Goal: Complete application form

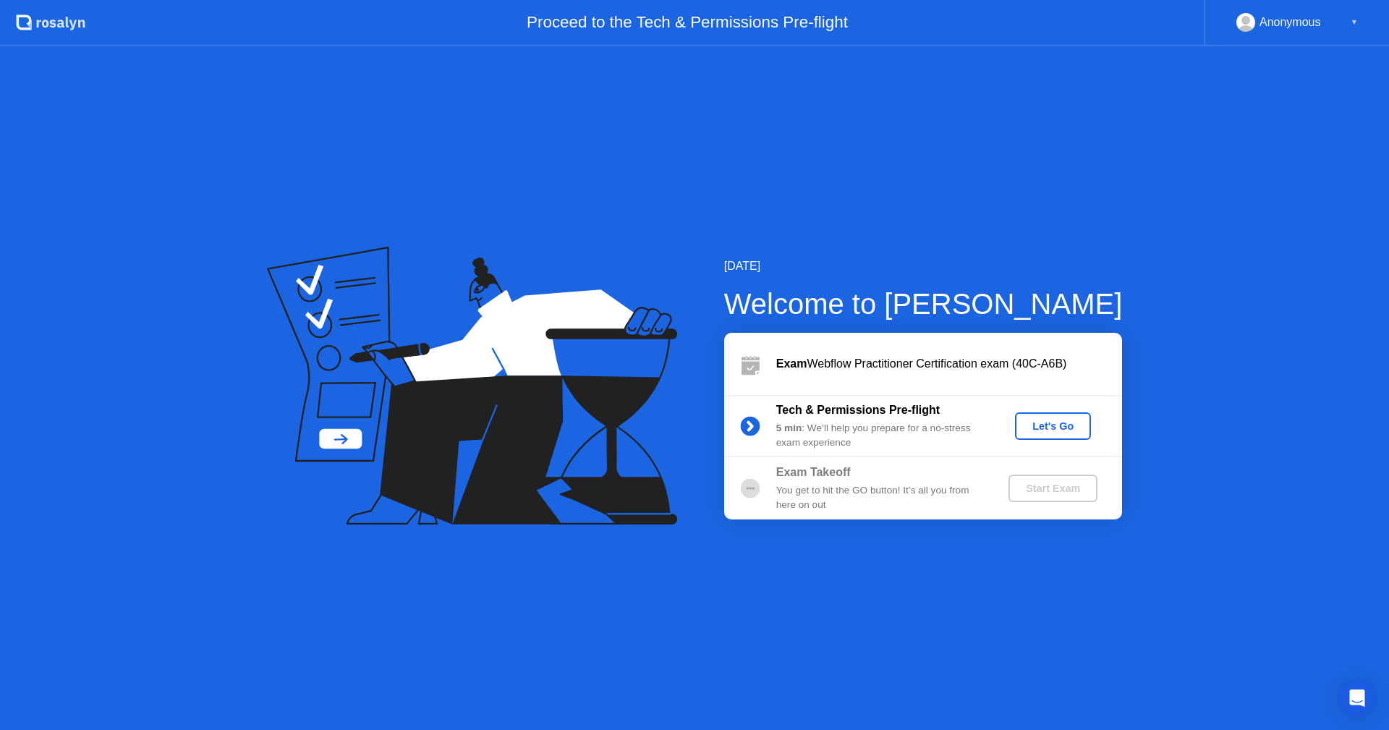
click at [1062, 429] on div "Let's Go" at bounding box center [1053, 426] width 64 height 12
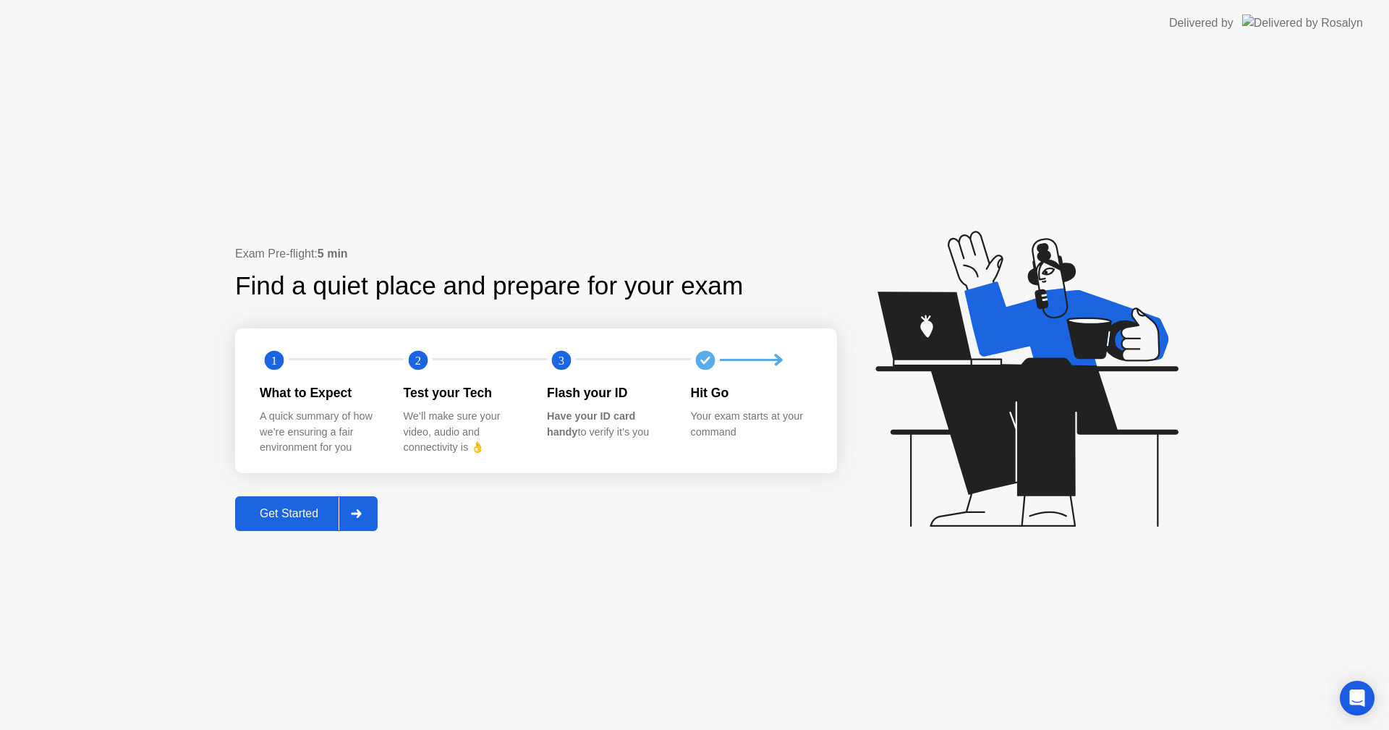
click at [290, 513] on div "Get Started" at bounding box center [288, 513] width 99 height 13
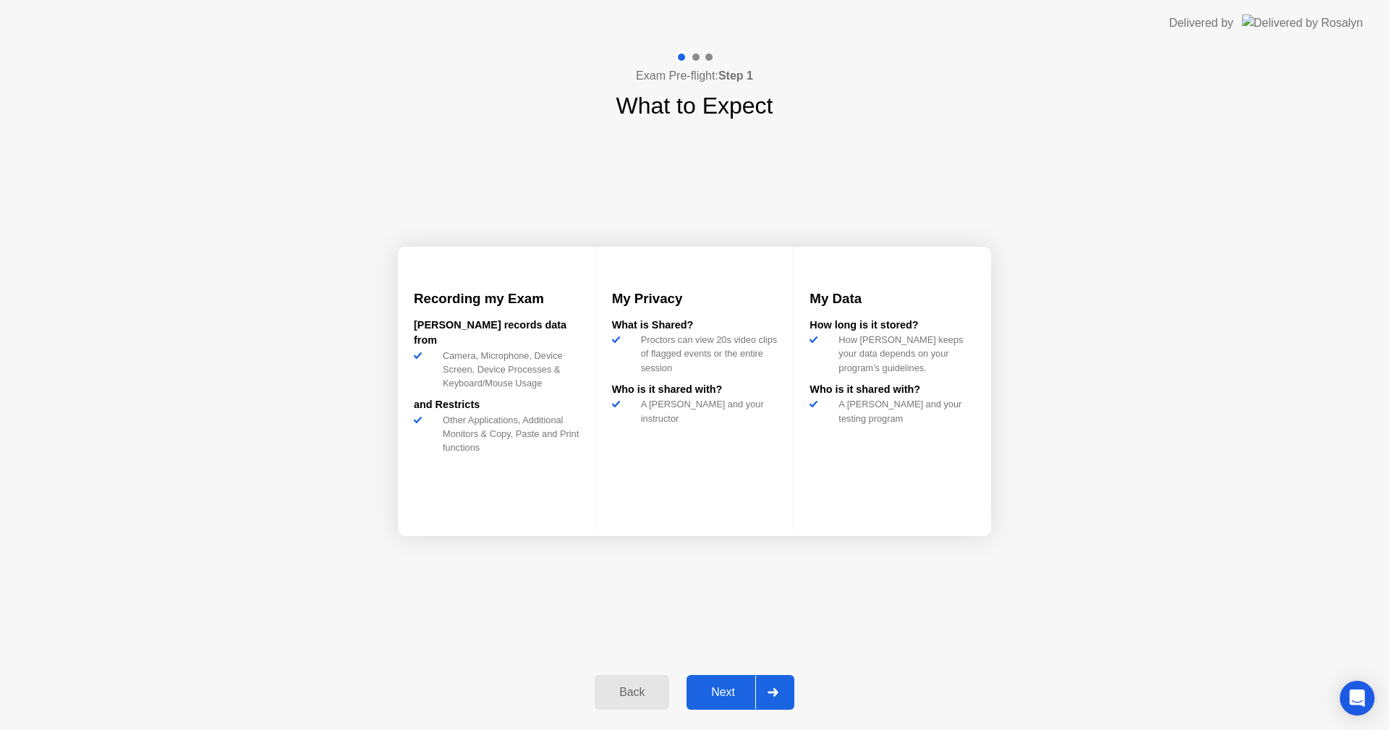
click at [725, 691] on div "Next" at bounding box center [723, 692] width 64 height 13
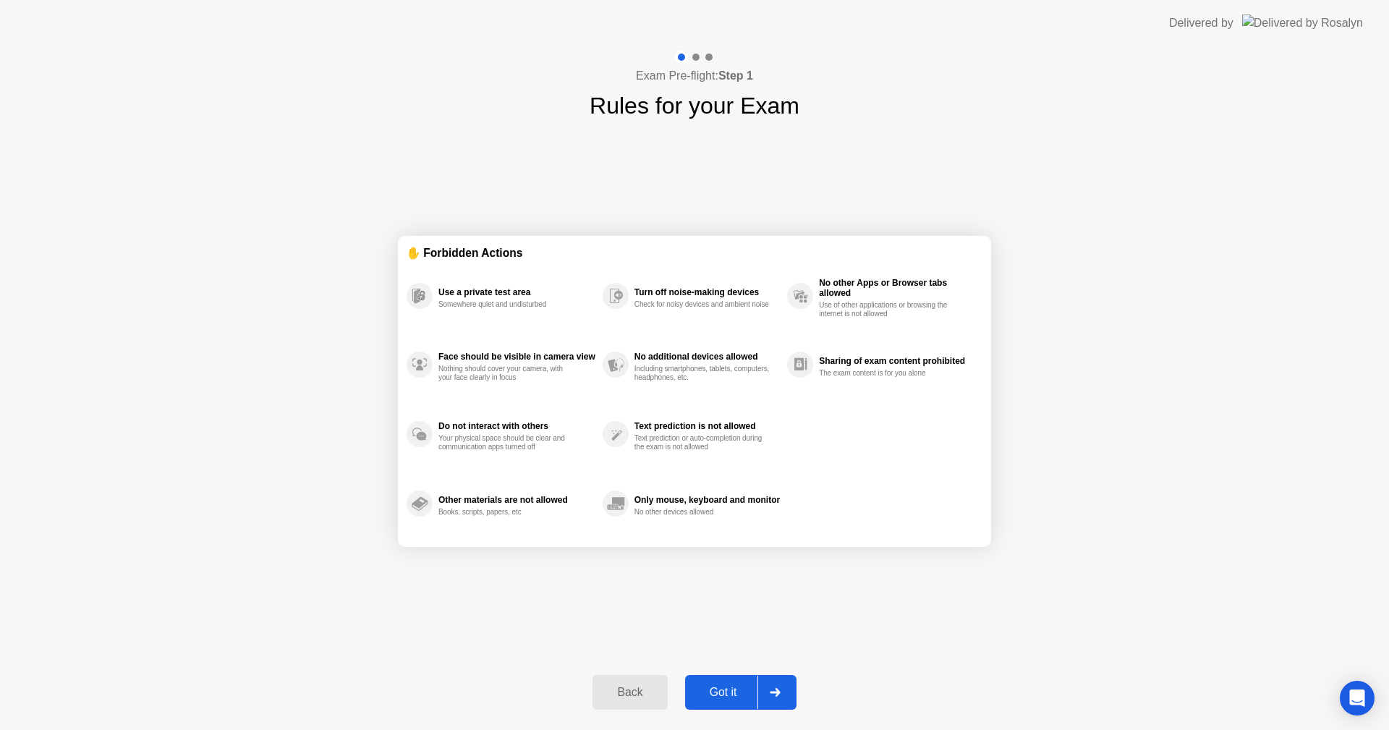
click at [724, 694] on div "Got it" at bounding box center [723, 692] width 68 height 13
select select "**********"
select select "*******"
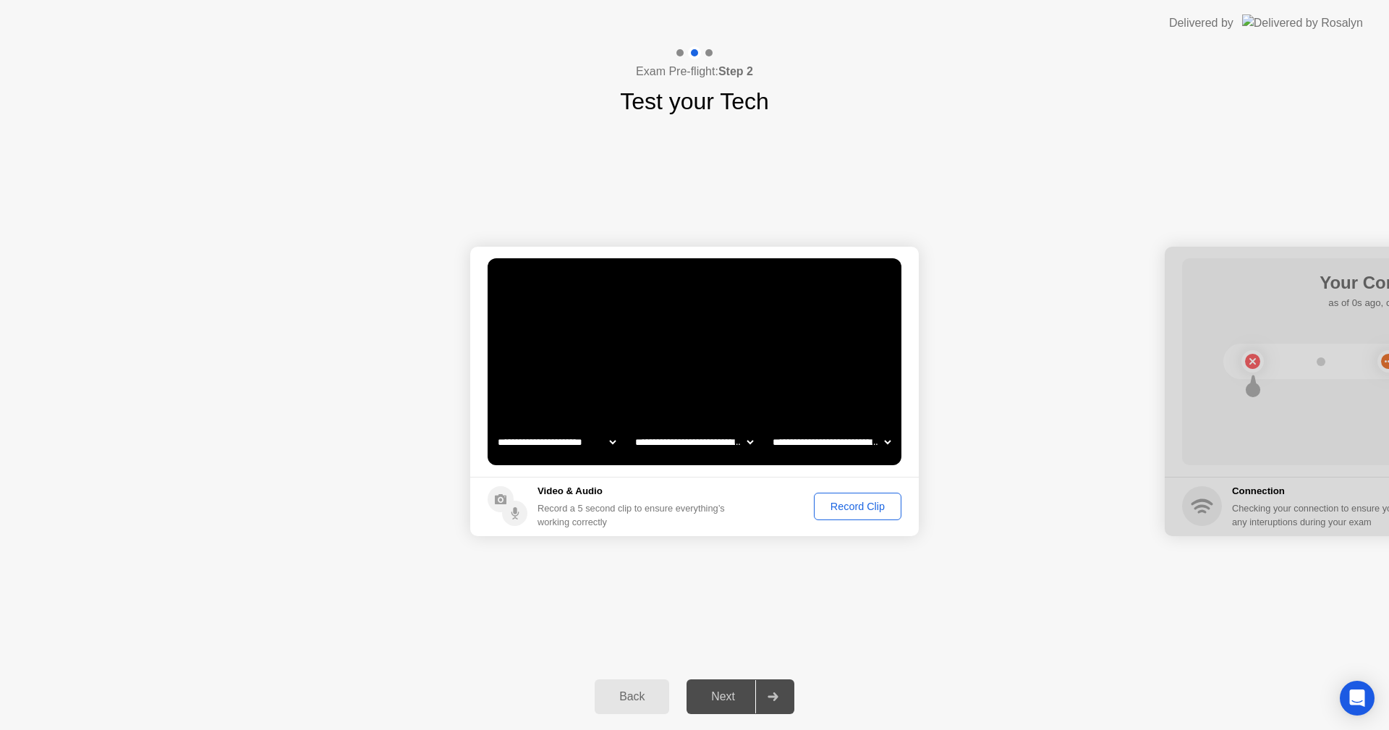
click at [861, 502] on div "Record Clip" at bounding box center [857, 506] width 77 height 12
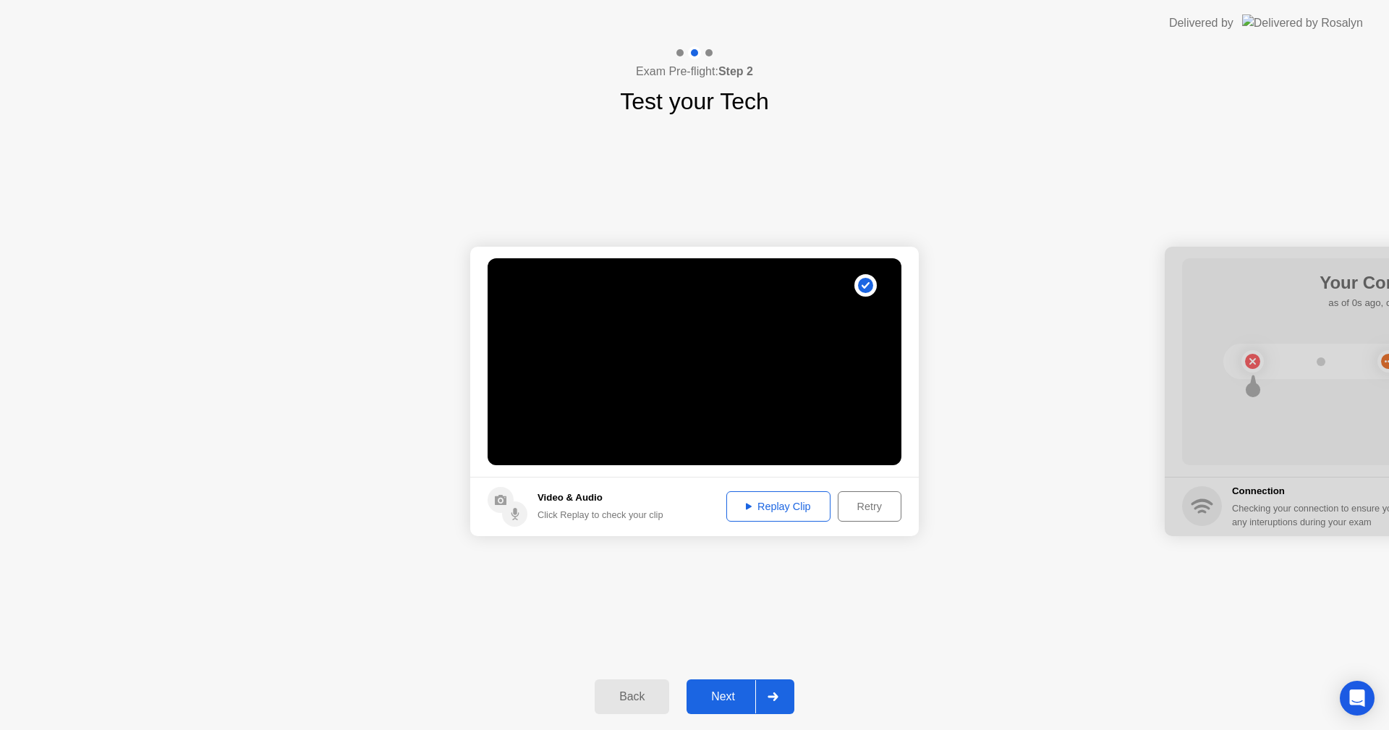
click at [729, 701] on div "Next" at bounding box center [723, 696] width 64 height 13
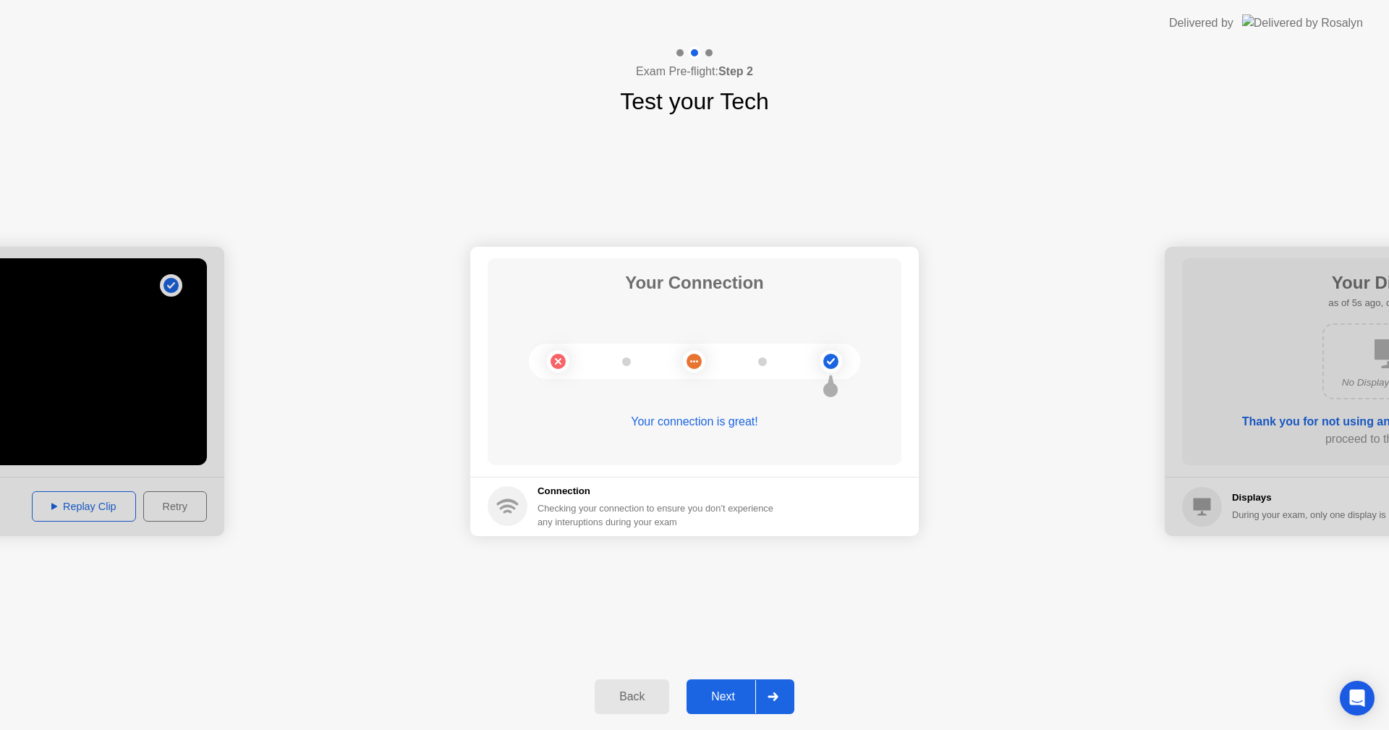
click at [720, 685] on button "Next" at bounding box center [740, 696] width 108 height 35
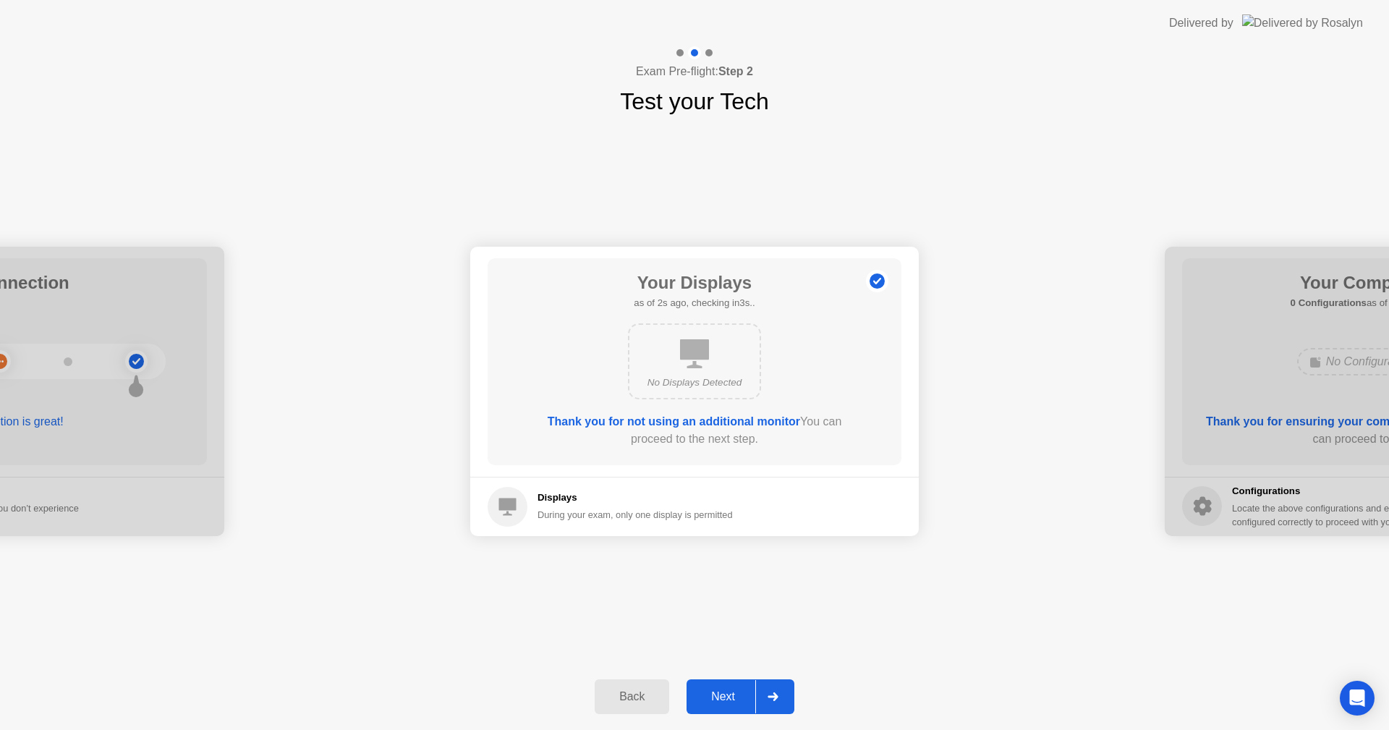
click at [715, 693] on div "Next" at bounding box center [723, 696] width 64 height 13
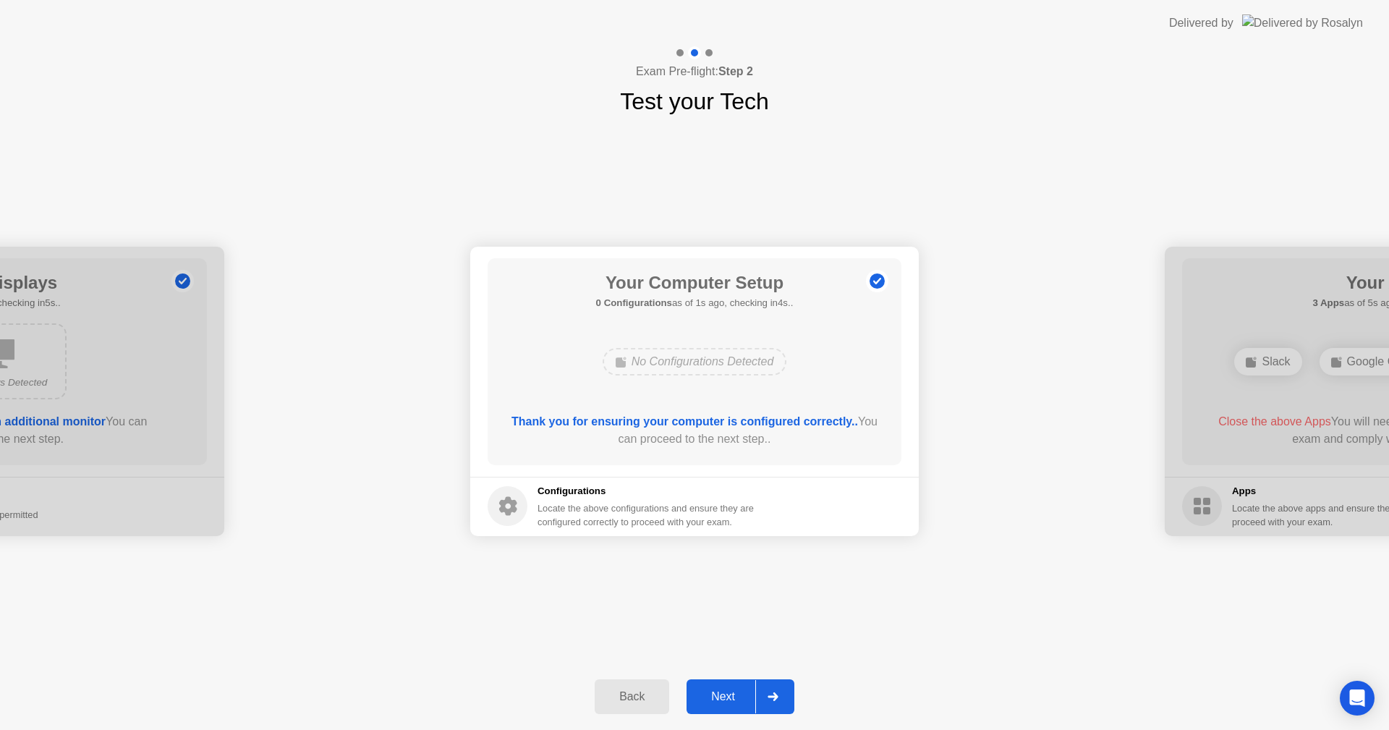
click at [715, 693] on div "Next" at bounding box center [723, 696] width 64 height 13
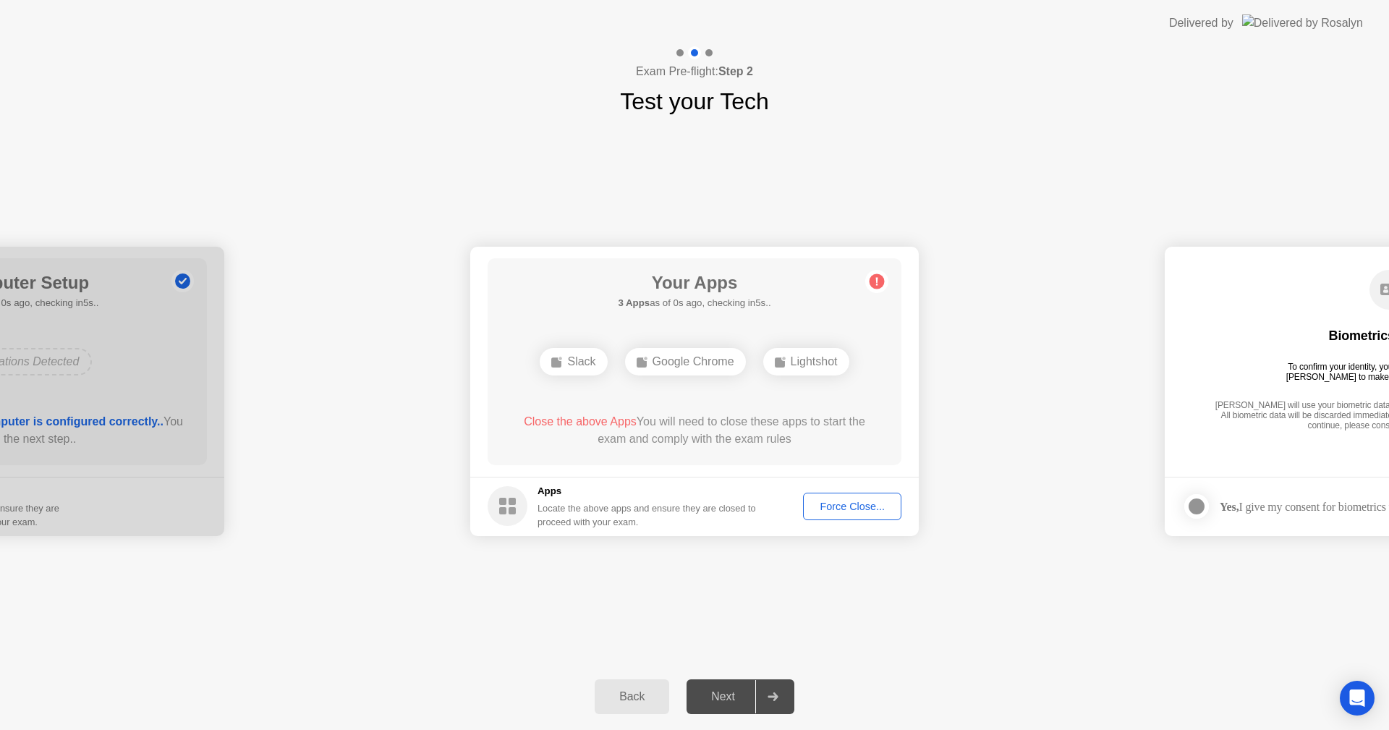
click at [828, 626] on div "**********" at bounding box center [694, 391] width 1389 height 545
click at [762, 406] on div "Your Apps 3 Apps as of 0s ago, checking in5s.. Slack Google Chrome Lightshot Cl…" at bounding box center [694, 361] width 414 height 207
click at [607, 348] on div "Slack" at bounding box center [573, 361] width 67 height 27
click at [693, 370] on div "Google Chrome" at bounding box center [694, 361] width 121 height 27
click at [1066, 683] on div "Back Next" at bounding box center [694, 696] width 1389 height 67
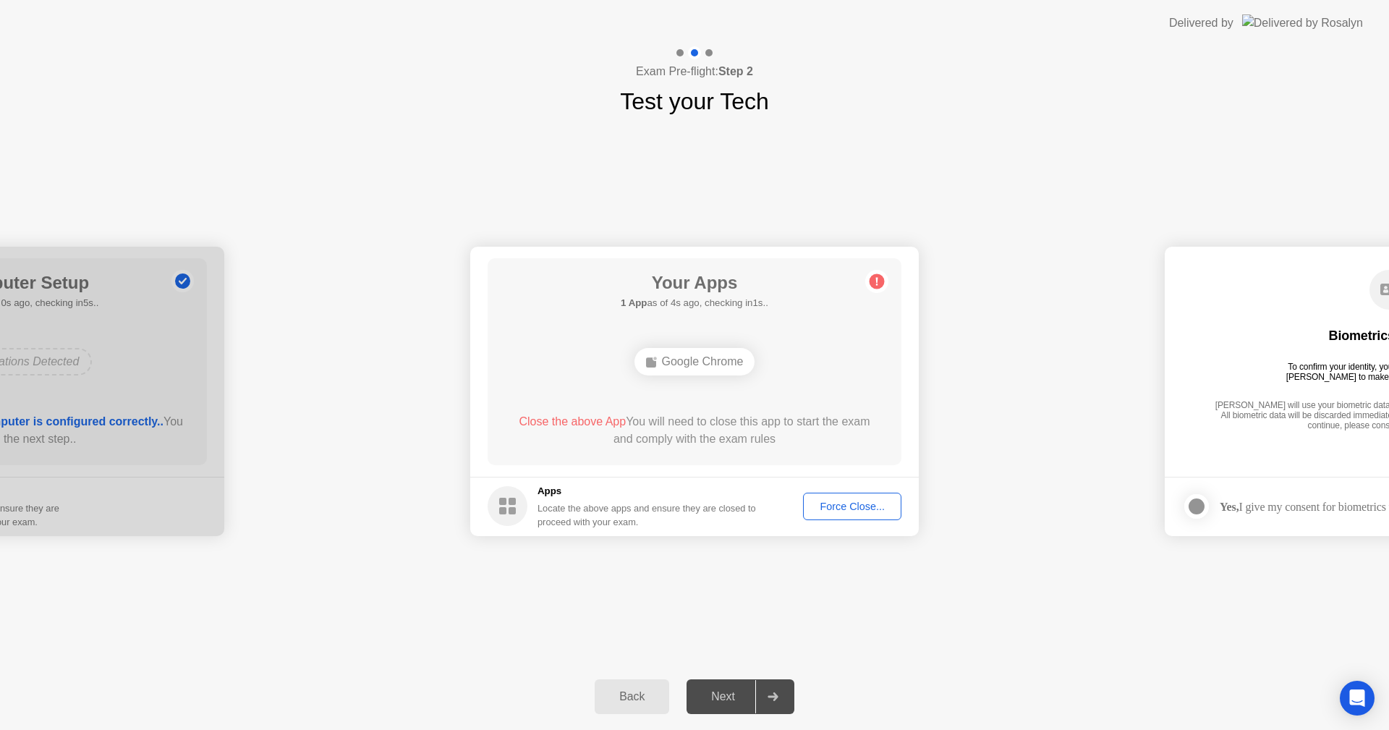
click at [1126, 137] on div "**********" at bounding box center [694, 391] width 1389 height 545
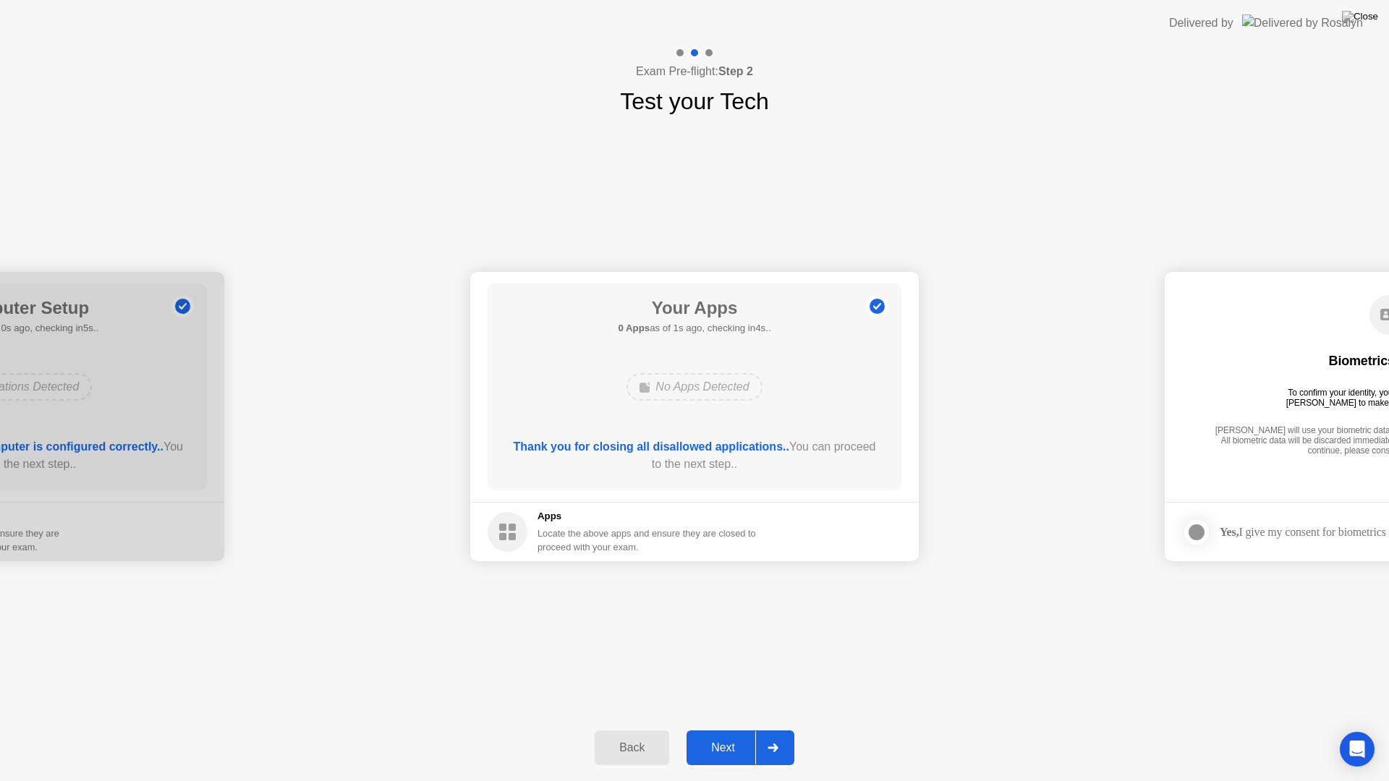
click at [724, 729] on div "Next" at bounding box center [723, 747] width 64 height 13
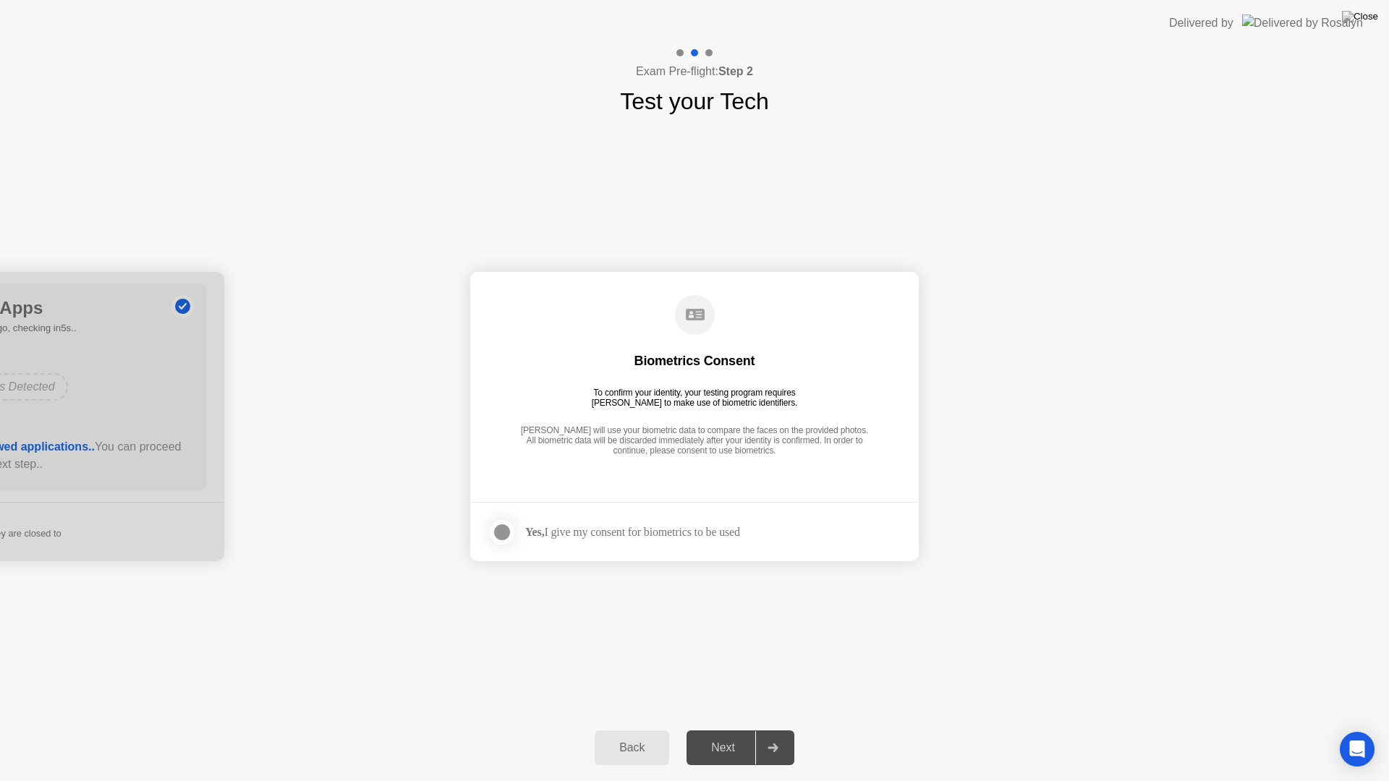
click at [610, 529] on div "Yes, I give my consent for biometrics to be used" at bounding box center [632, 532] width 215 height 14
click at [495, 530] on div at bounding box center [501, 532] width 17 height 17
click at [726, 729] on div "Next" at bounding box center [723, 747] width 64 height 13
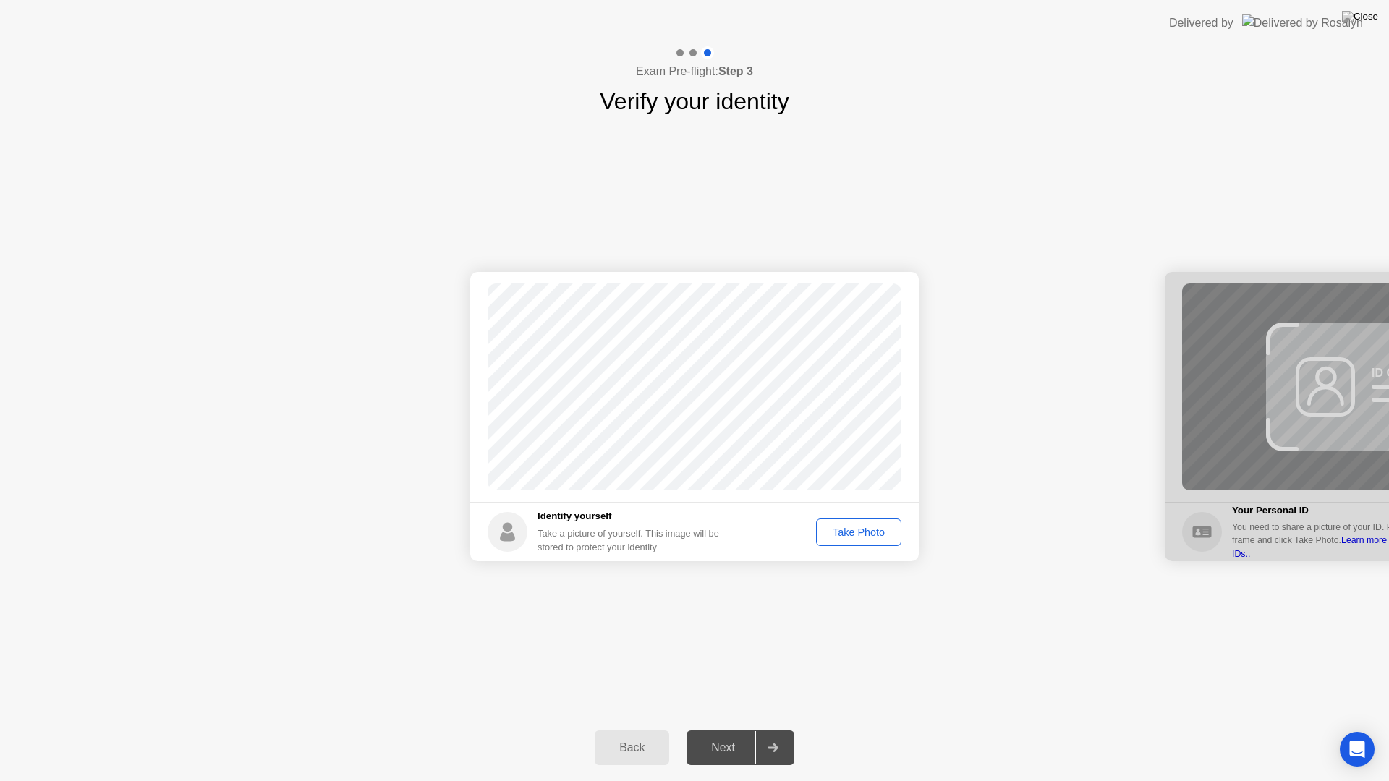
click at [845, 527] on div "Take Photo" at bounding box center [858, 533] width 75 height 12
click at [733, 729] on div "Next" at bounding box center [723, 747] width 64 height 13
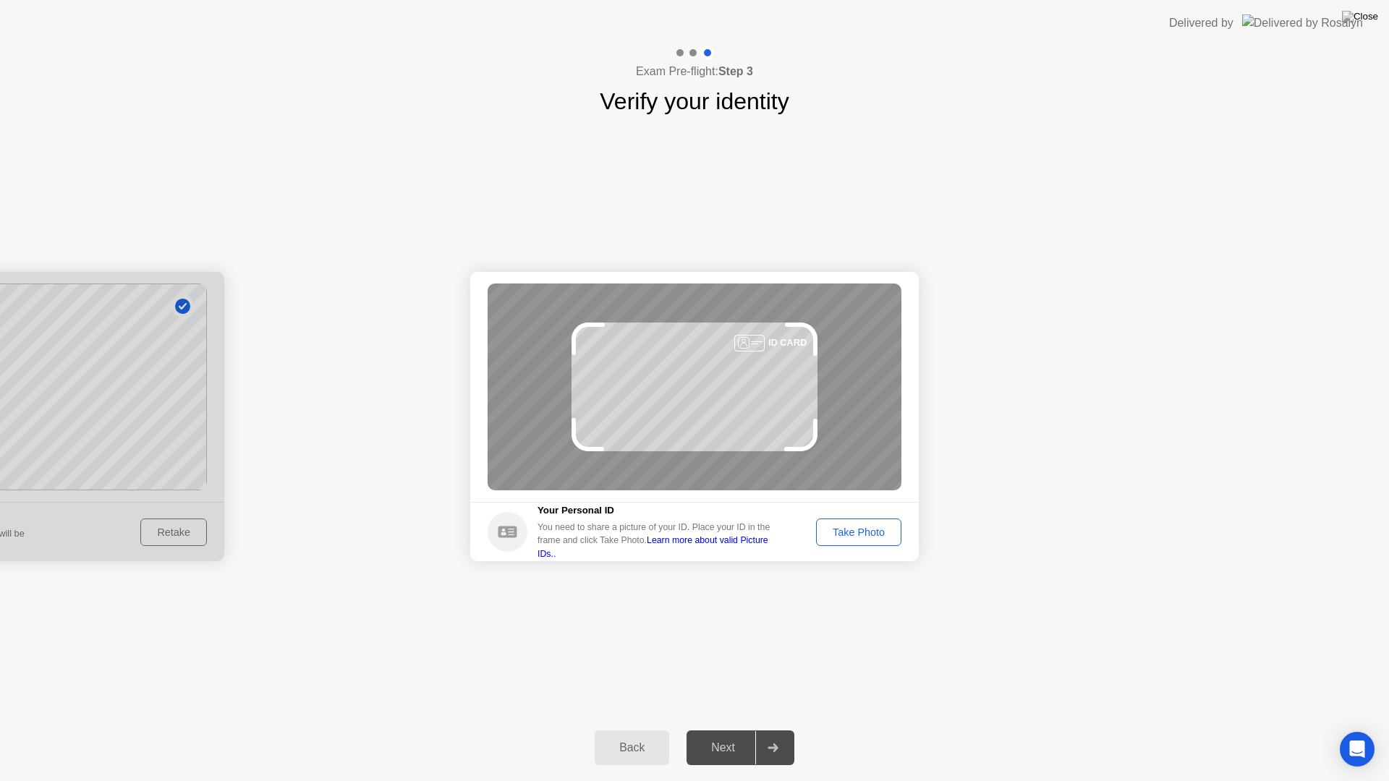
click at [861, 538] on div "Take Photo" at bounding box center [858, 533] width 75 height 12
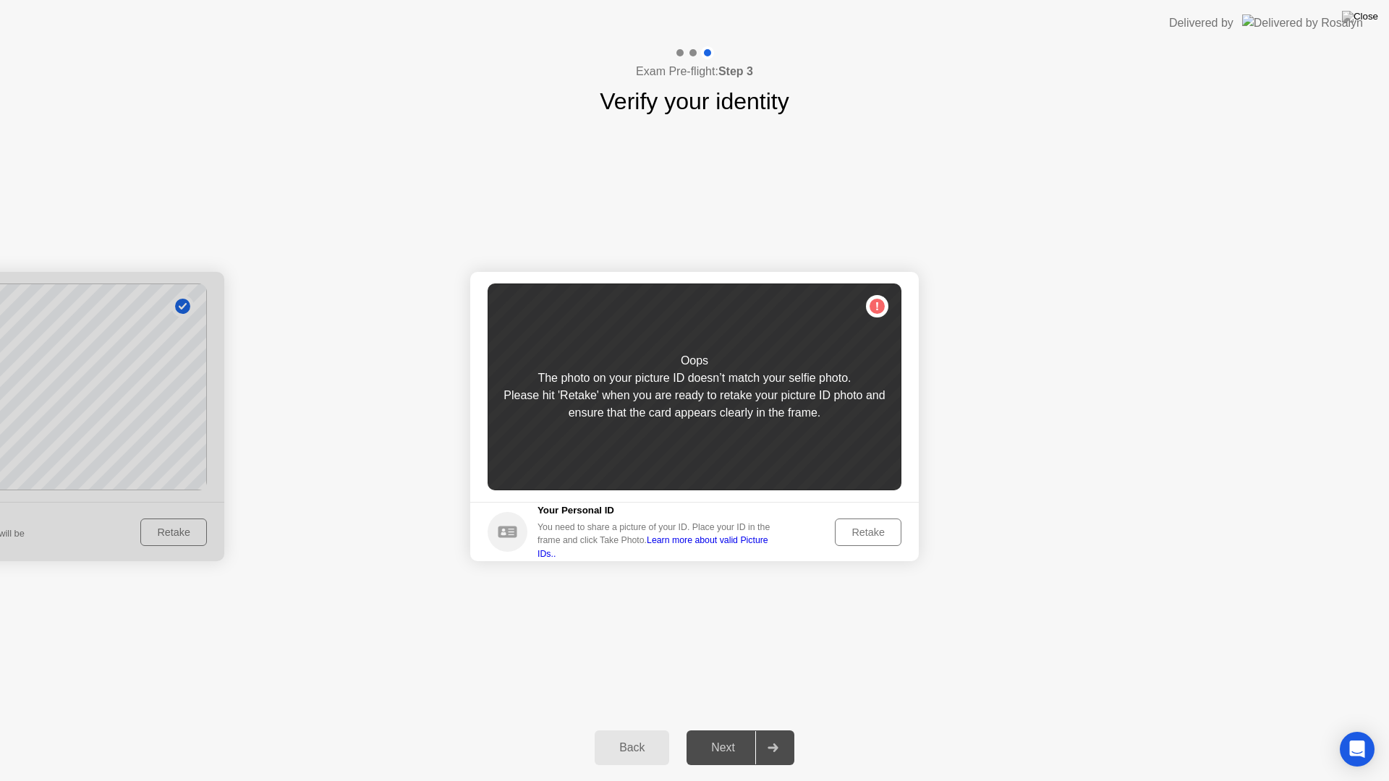
click at [872, 527] on div "Retake" at bounding box center [868, 533] width 56 height 12
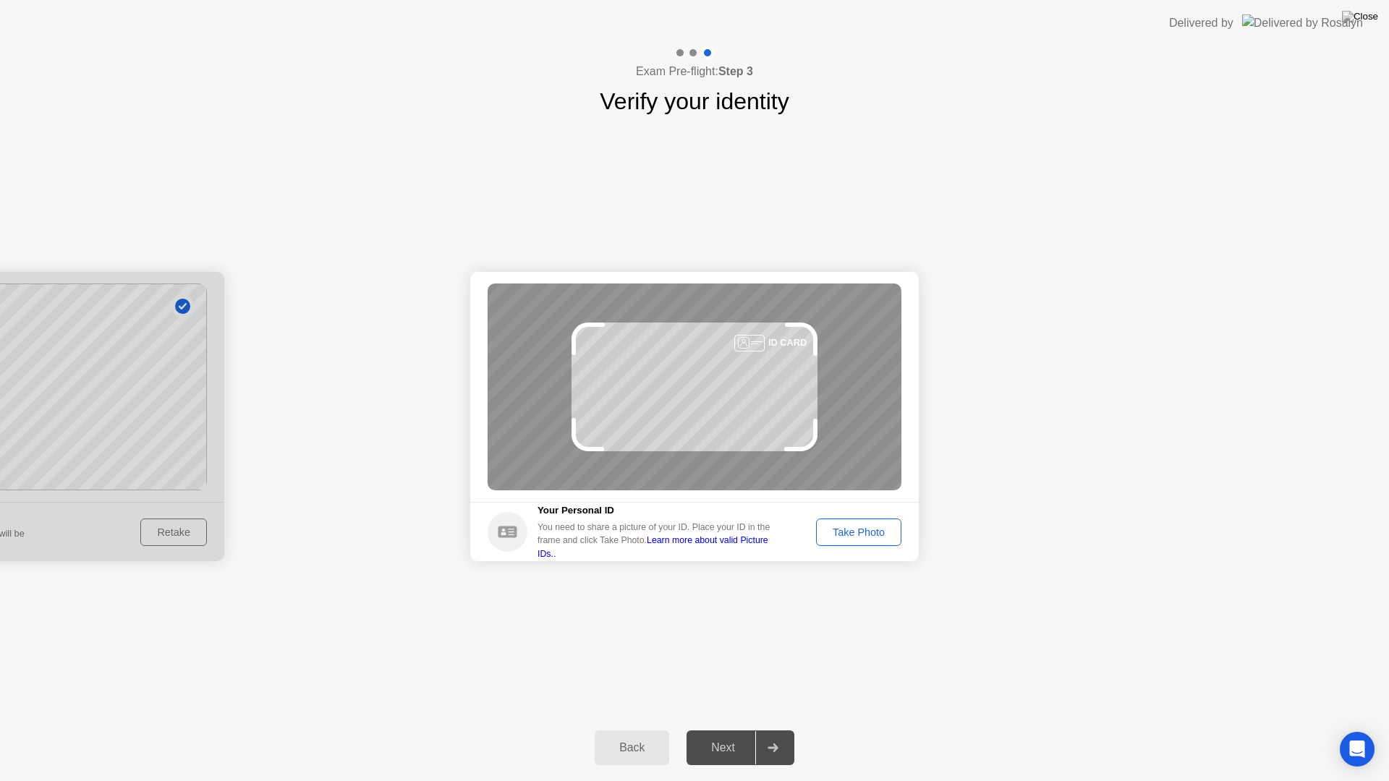
click at [838, 527] on div "Take Photo" at bounding box center [858, 533] width 75 height 12
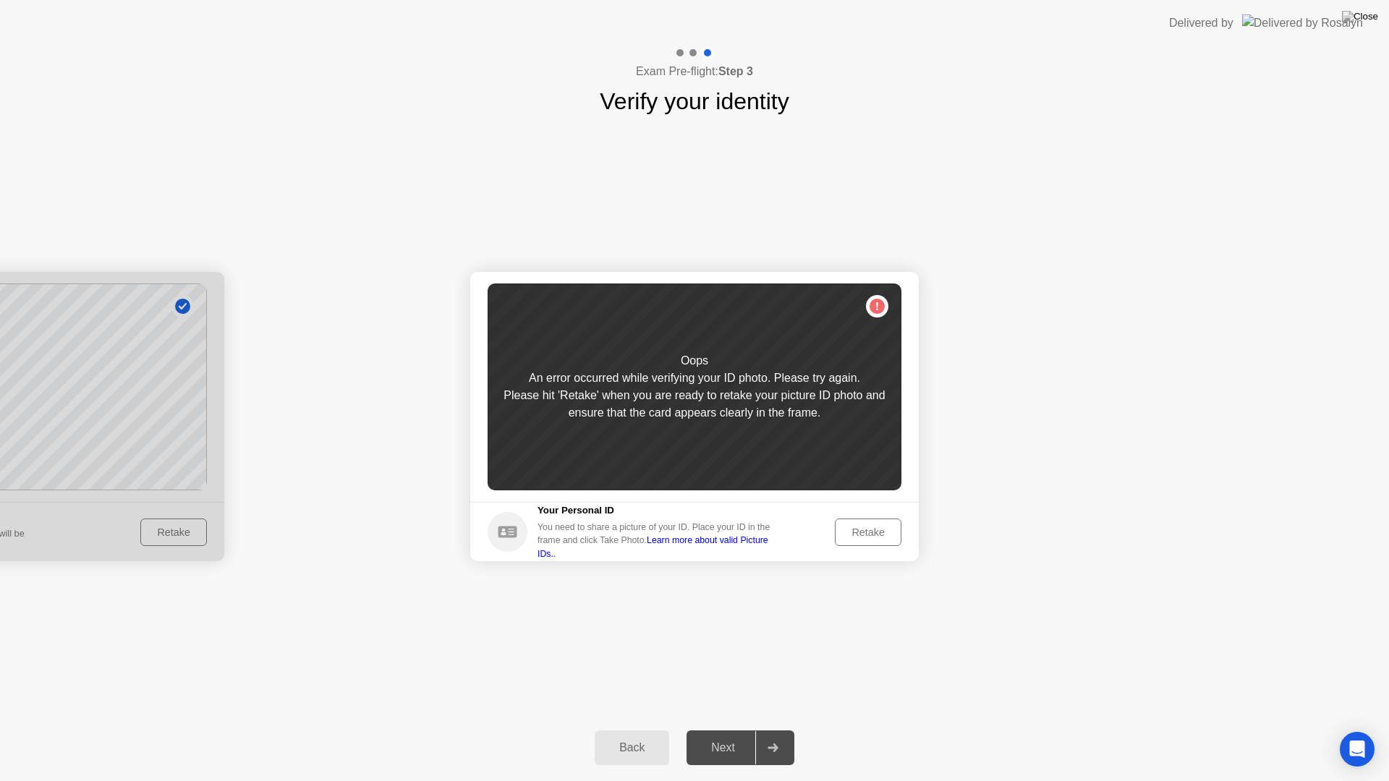
click at [767, 548] on link "Learn more about valid Picture IDs.." at bounding box center [652, 546] width 231 height 23
click at [874, 528] on div "Retake" at bounding box center [868, 533] width 56 height 12
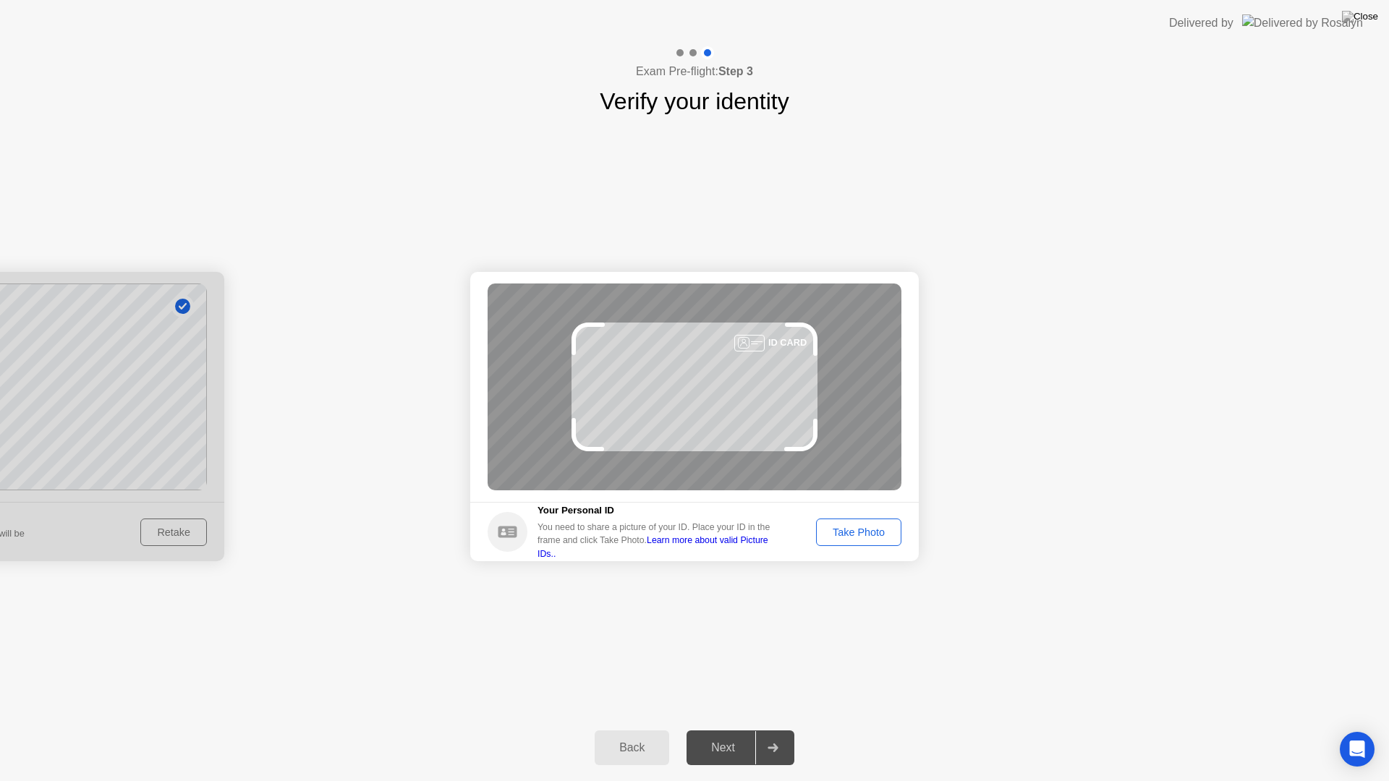
click at [866, 537] on div "Take Photo" at bounding box center [858, 533] width 75 height 12
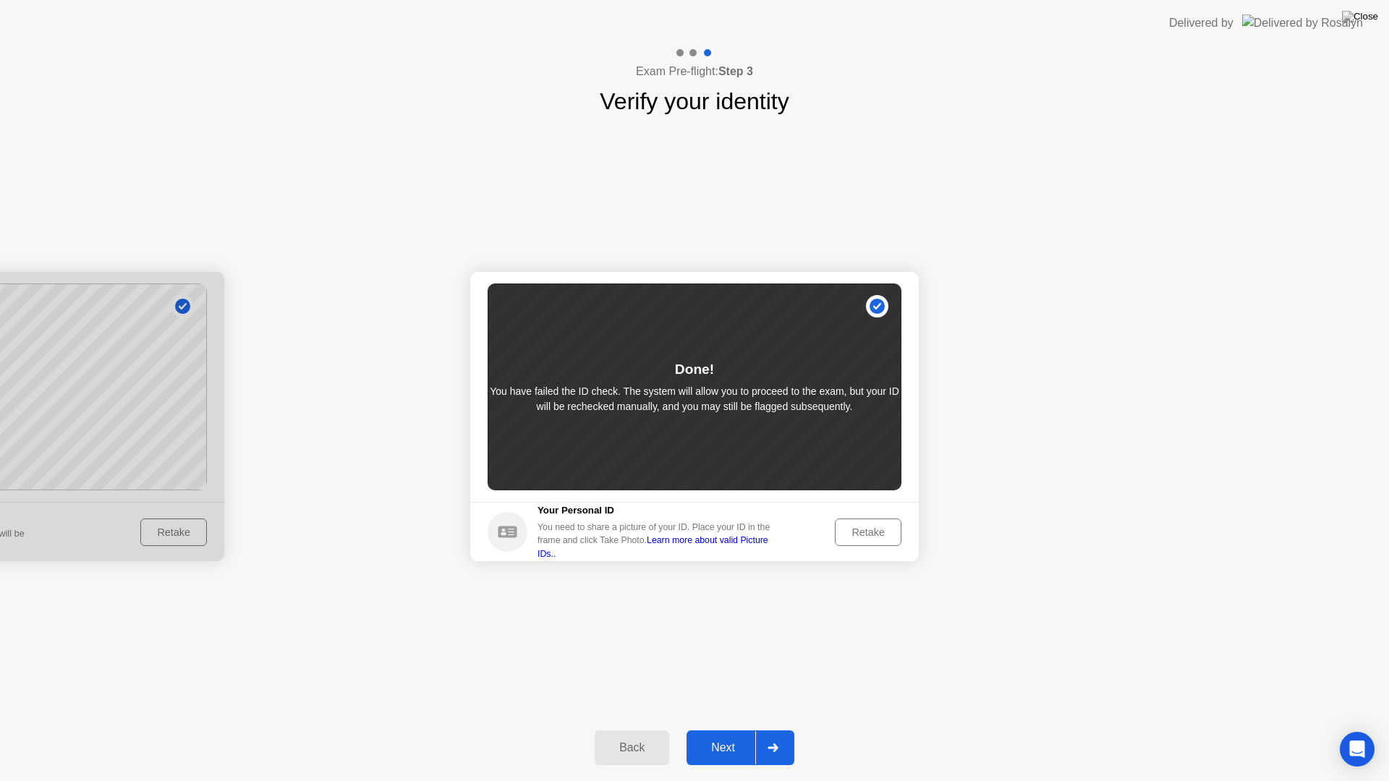
click at [718, 729] on div "Next" at bounding box center [723, 747] width 64 height 13
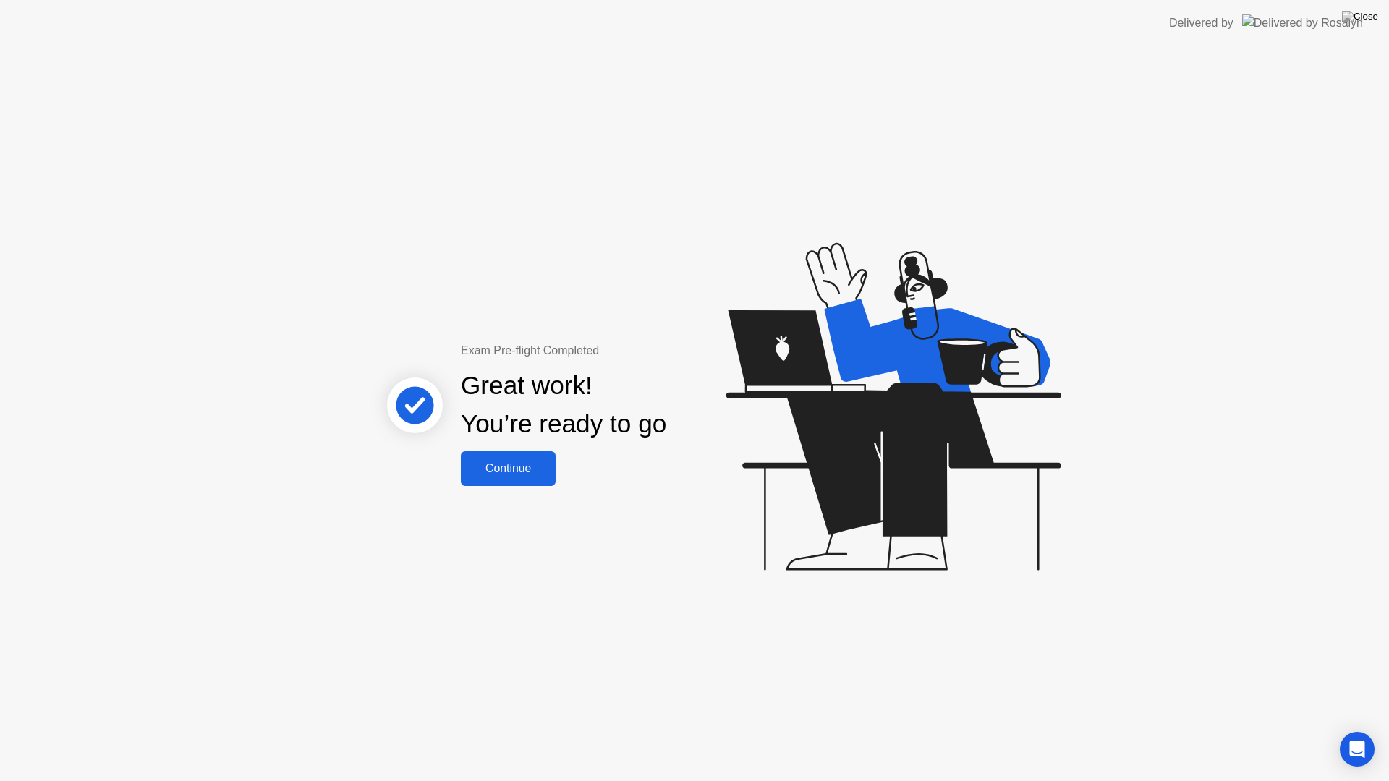
click at [516, 466] on div "Continue" at bounding box center [508, 468] width 86 height 13
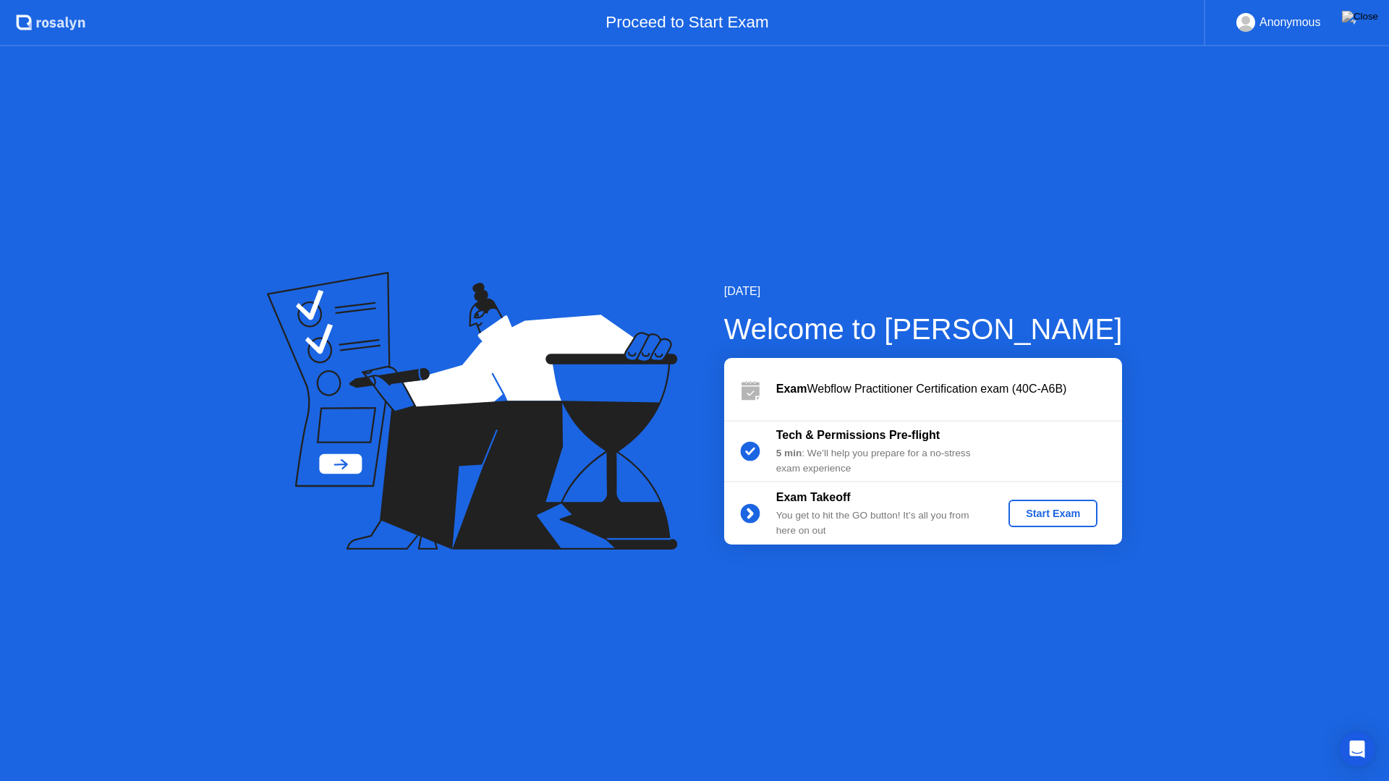
click at [1042, 518] on div "Start Exam" at bounding box center [1052, 514] width 77 height 12
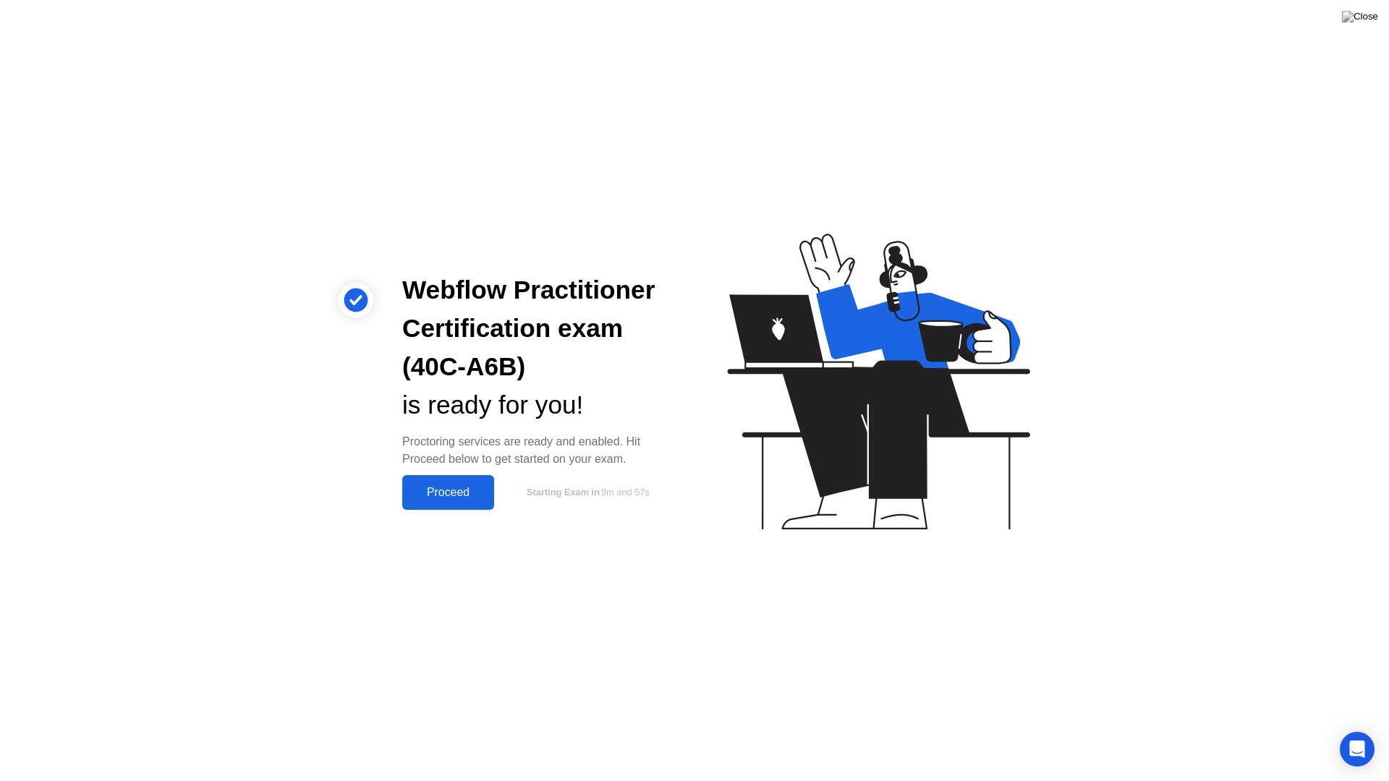
click at [455, 490] on div "Proceed" at bounding box center [447, 492] width 83 height 13
